Goal: Task Accomplishment & Management: Manage account settings

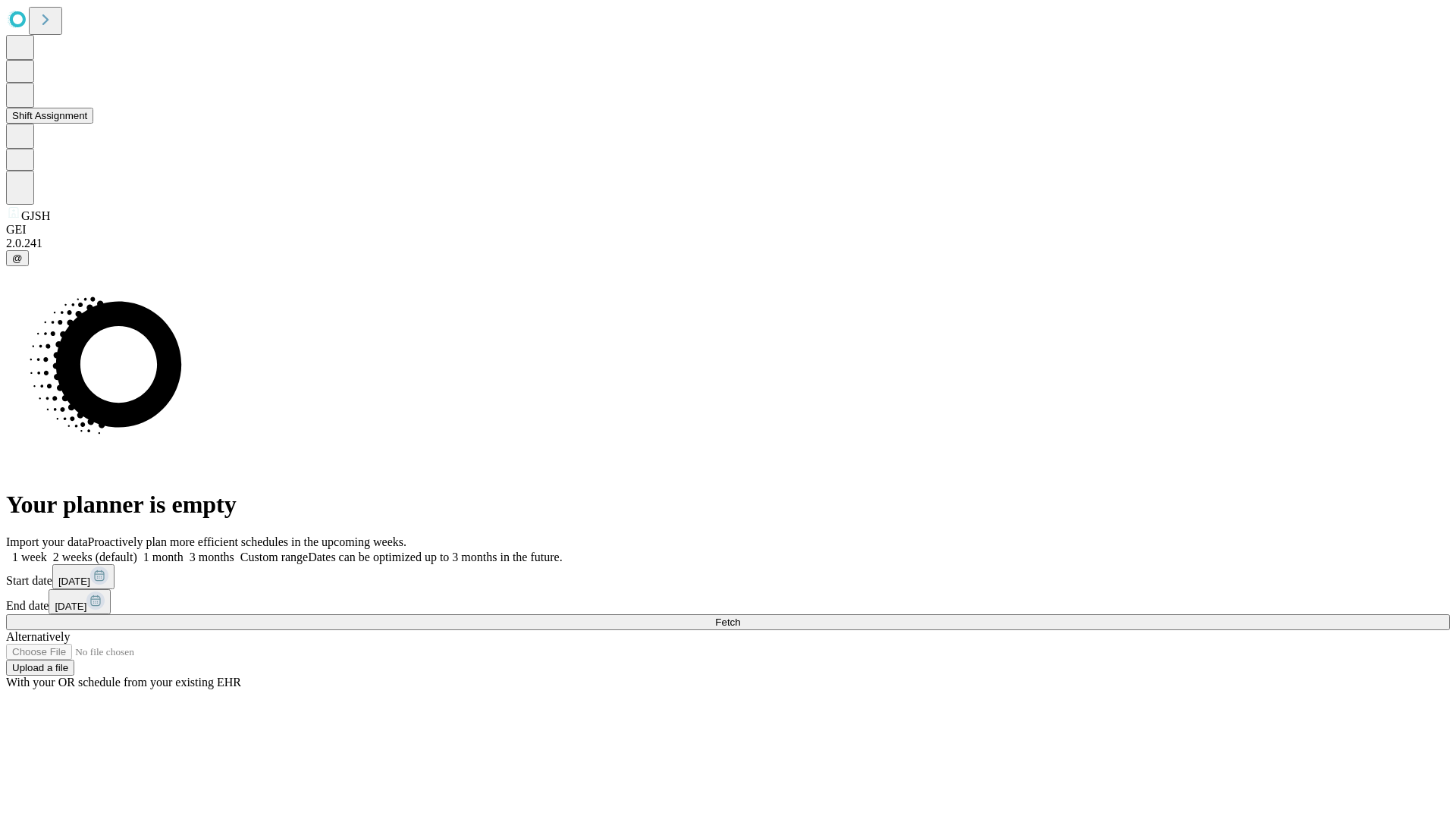
click at [93, 124] on button "Shift Assignment" at bounding box center [49, 115] width 87 height 15
